Goal: Transaction & Acquisition: Purchase product/service

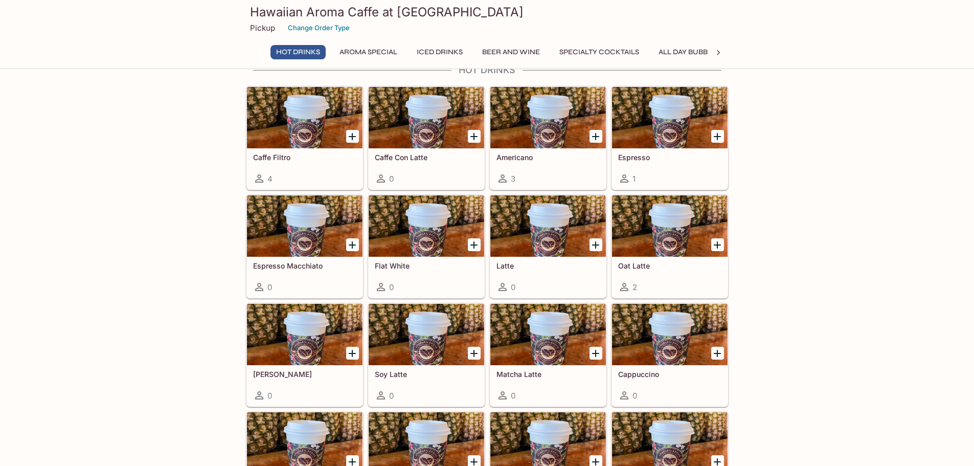
scroll to position [51, 0]
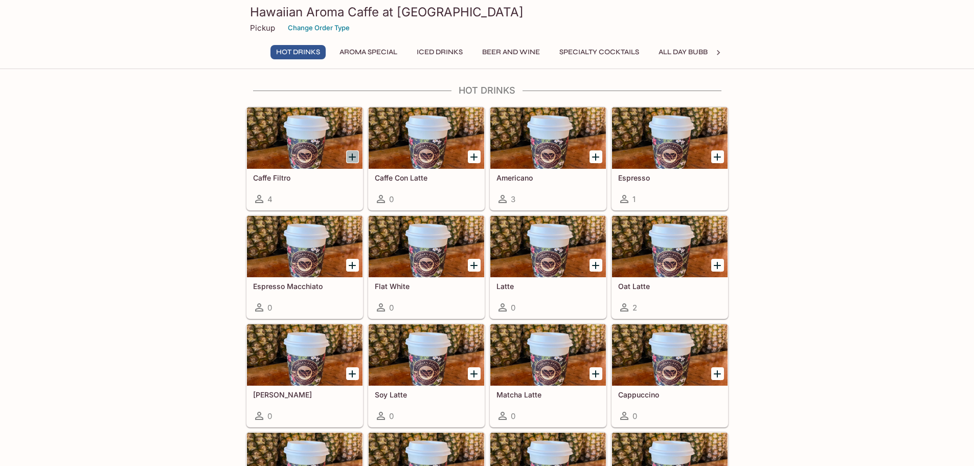
click at [354, 160] on icon "Add Caffe Filtro" at bounding box center [352, 157] width 12 height 12
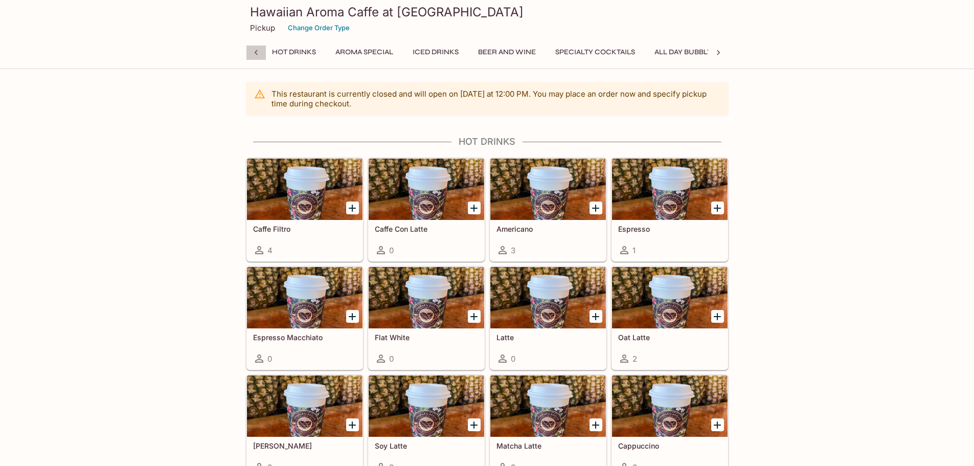
click at [258, 52] on icon at bounding box center [256, 53] width 10 height 10
click at [258, 52] on div "Hot Drinks Aroma Special Iced Drinks Beer and Wine Specialty Cocktails All Day …" at bounding box center [487, 55] width 482 height 20
drag, startPoint x: 258, startPoint y: 52, endPoint x: 754, endPoint y: 49, distance: 496.3
click at [258, 53] on div "Hot Drinks Aroma Special Iced Drinks Beer and Wine Specialty Cocktails All Day …" at bounding box center [487, 55] width 482 height 20
click at [720, 53] on icon at bounding box center [718, 53] width 10 height 10
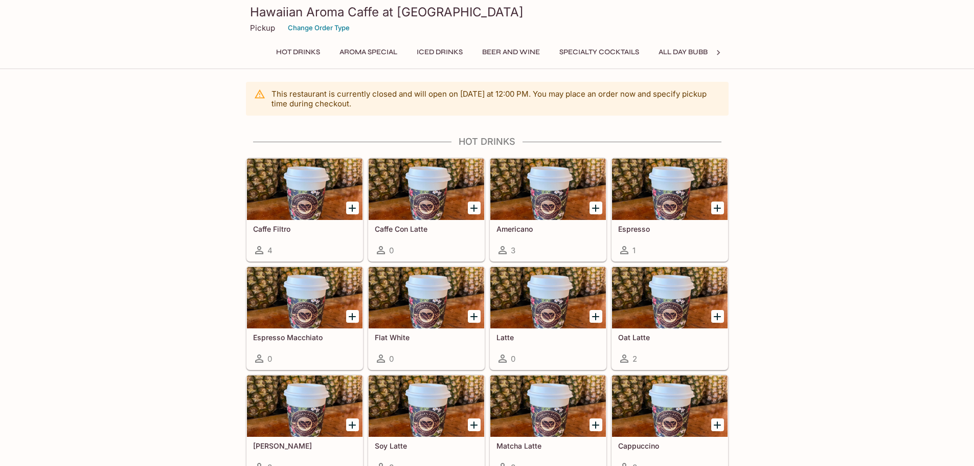
scroll to position [0, 80]
click at [720, 53] on icon at bounding box center [718, 53] width 10 height 10
click at [720, 53] on div "Hot Drinks Aroma Special Iced Drinks Beer and Wine Specialty Cocktails All Day …" at bounding box center [487, 55] width 482 height 20
